Goal: Find specific page/section: Find specific page/section

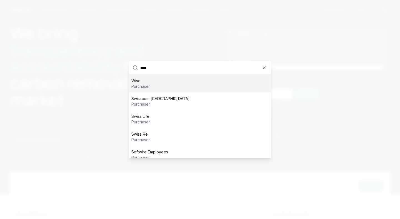
type input "****"
click at [174, 86] on div "Wise purchaser" at bounding box center [200, 84] width 142 height 18
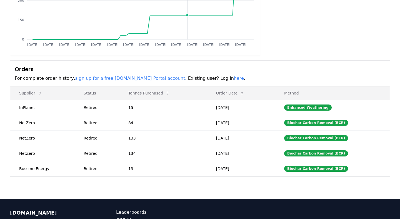
scroll to position [105, 0]
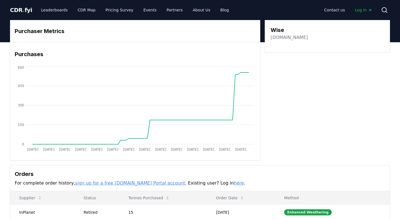
scroll to position [105, 0]
